Goal: Task Accomplishment & Management: Manage account settings

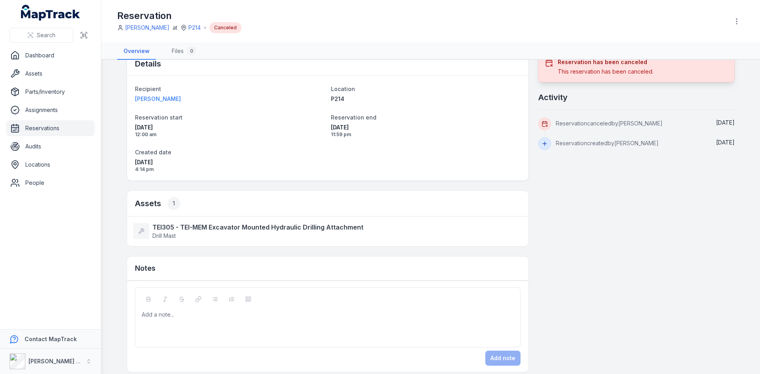
scroll to position [26, 0]
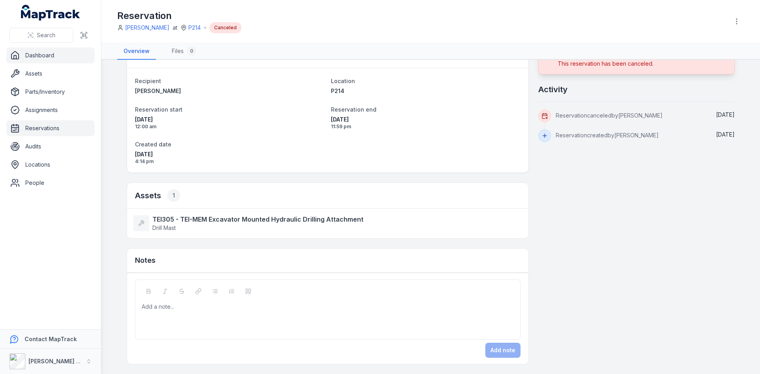
click at [25, 51] on link "Dashboard" at bounding box center [50, 55] width 88 height 16
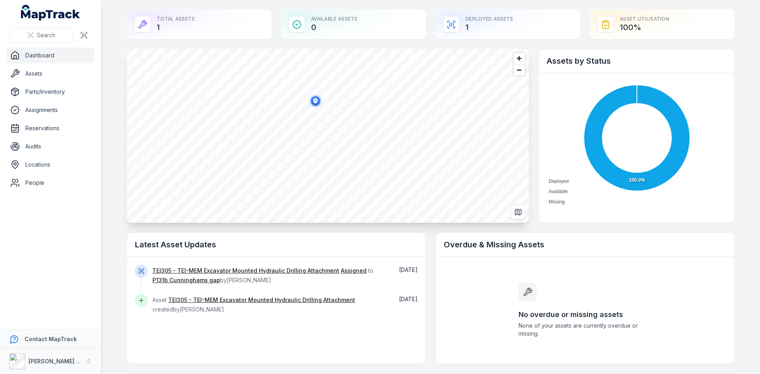
drag, startPoint x: 299, startPoint y: 99, endPoint x: 310, endPoint y: 100, distance: 11.2
click at [311, 100] on ellipse "button" at bounding box center [315, 100] width 9 height 9
click at [312, 100] on ellipse "button" at bounding box center [315, 100] width 9 height 9
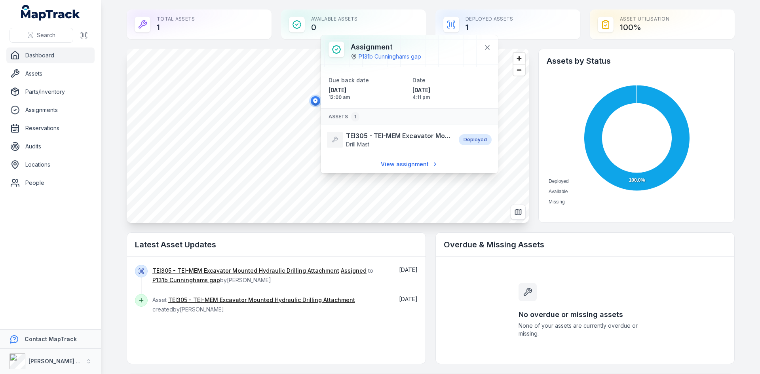
click at [111, 123] on main "Total Assets 1 Available Assets 0 Deployed Assets 1 Asset utilisation 100 % Ass…" at bounding box center [430, 187] width 658 height 374
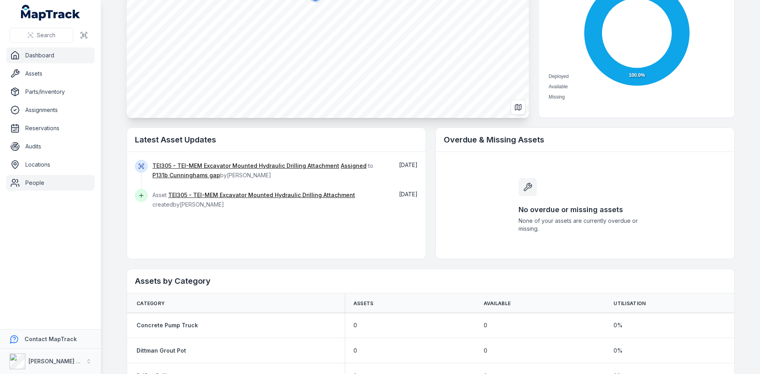
scroll to position [119, 0]
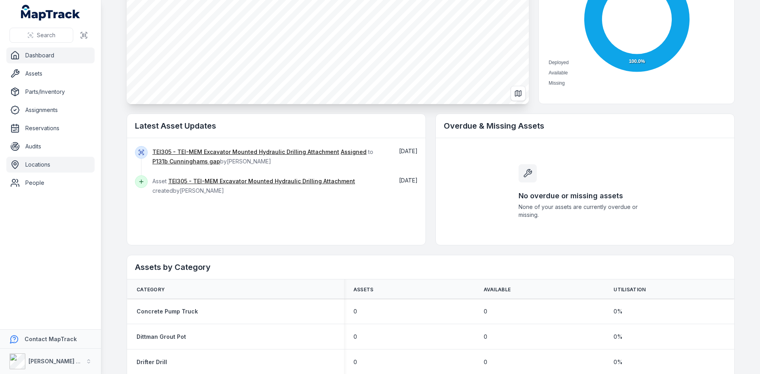
click at [30, 167] on link "Locations" at bounding box center [50, 165] width 88 height 16
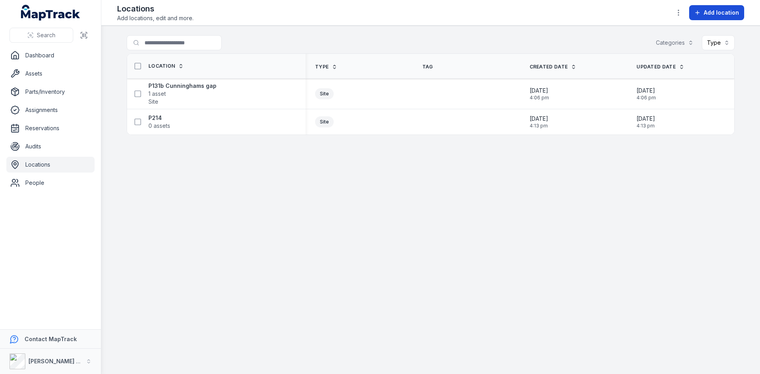
click at [726, 13] on span "Add location" at bounding box center [720, 13] width 35 height 8
